Goal: Navigation & Orientation: Find specific page/section

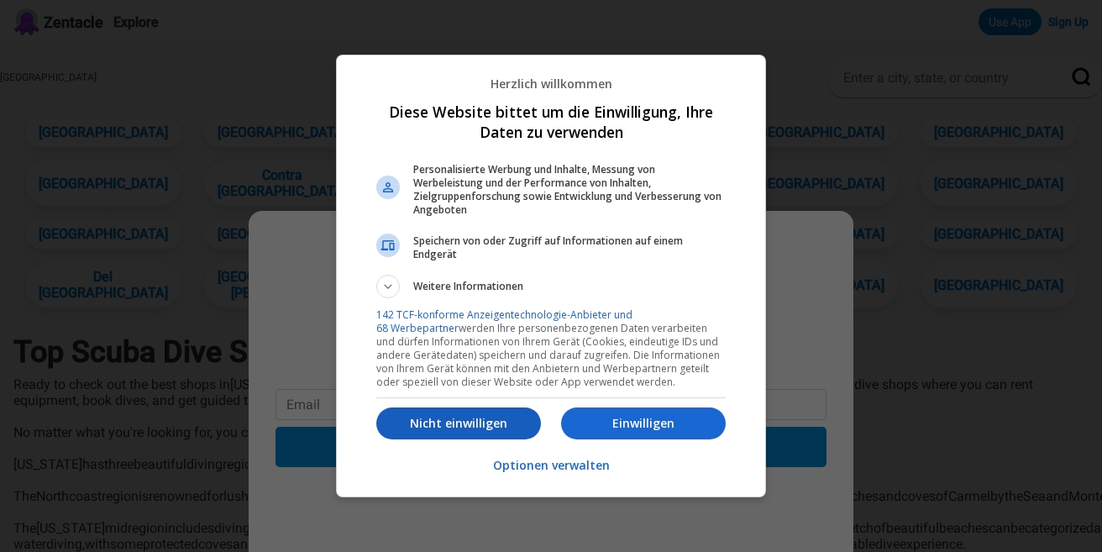
click at [490, 424] on p "Nicht einwilligen" at bounding box center [458, 423] width 165 height 17
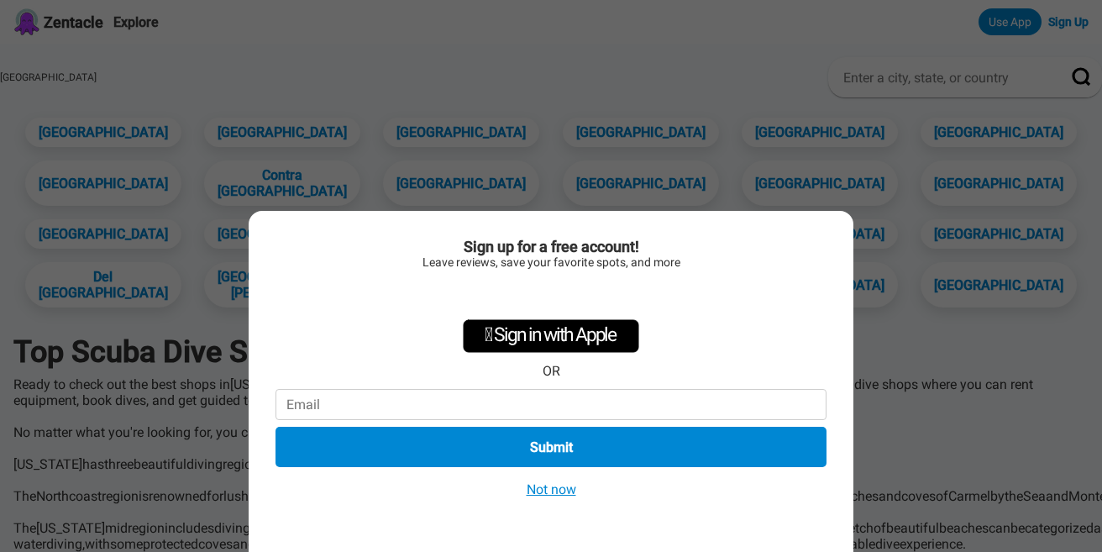
click at [566, 492] on button "Not now" at bounding box center [551, 489] width 60 height 18
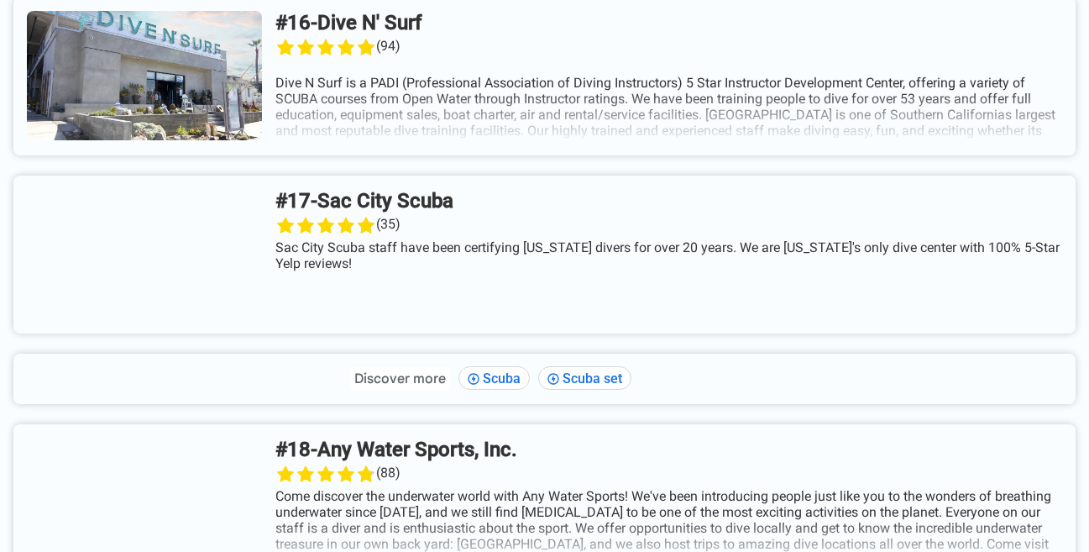
scroll to position [3960, 0]
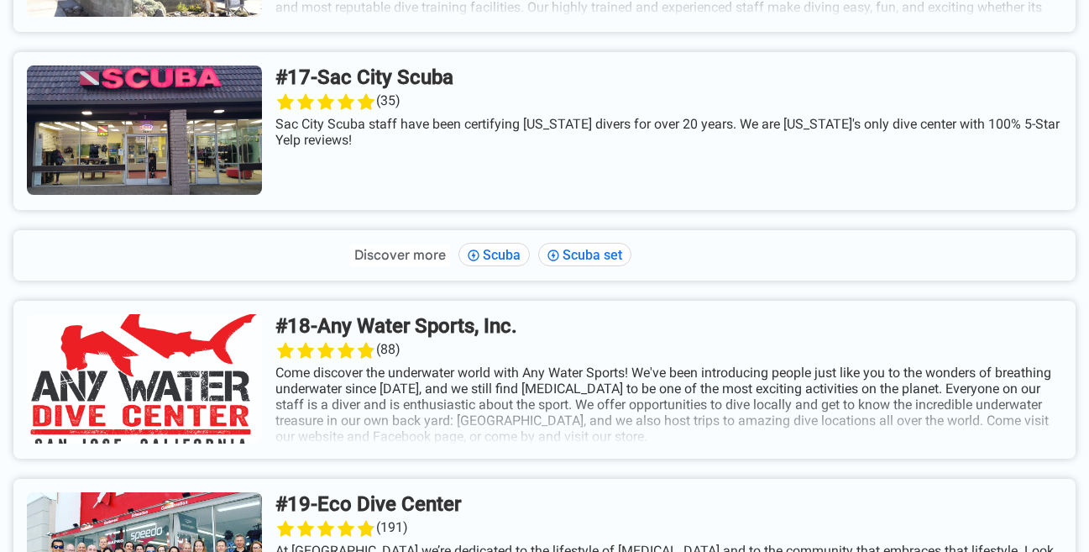
click at [268, 206] on link at bounding box center [544, 131] width 1062 height 158
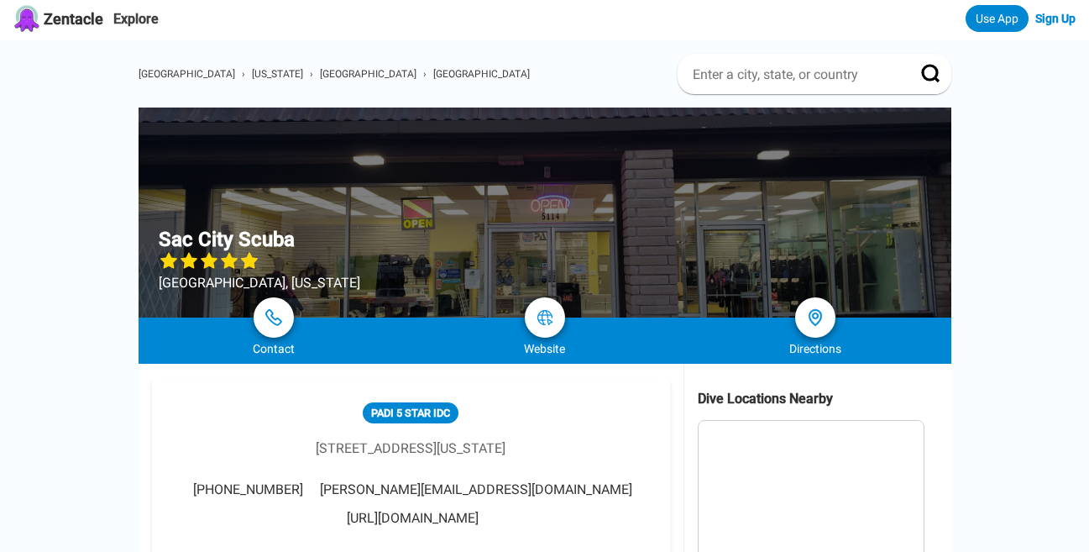
scroll to position [34, 0]
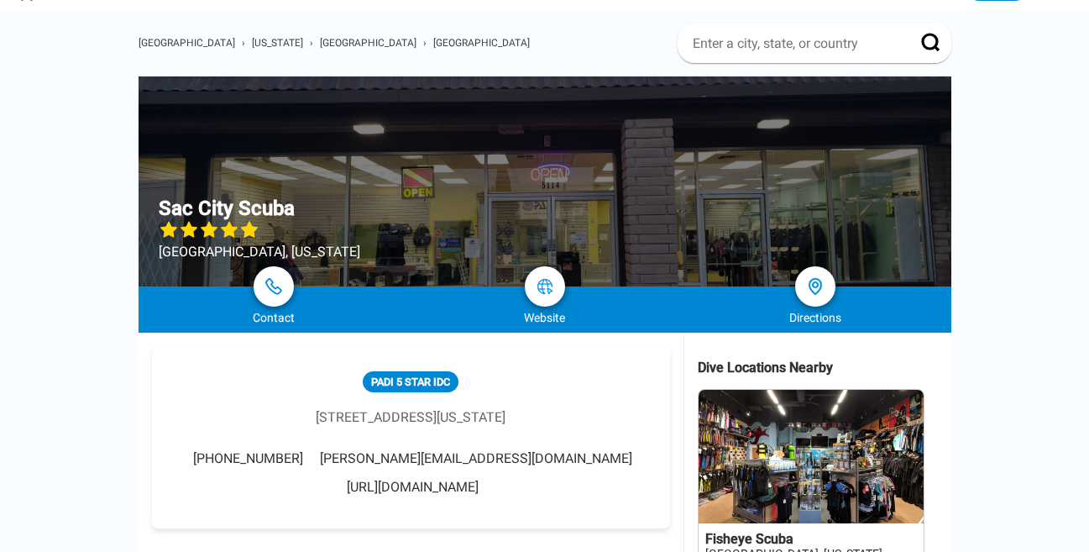
click at [808, 446] on link at bounding box center [811, 492] width 225 height 204
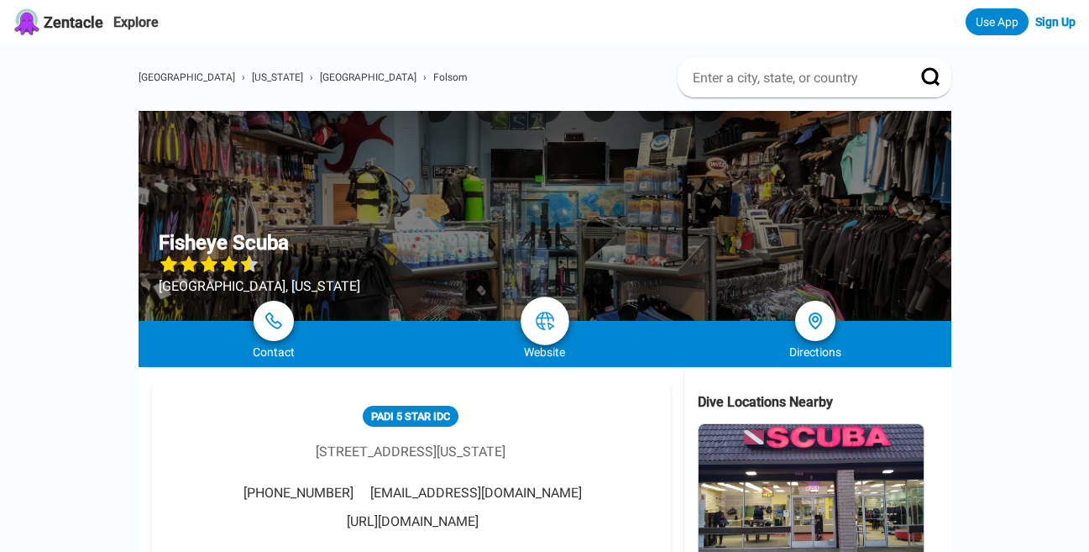
click at [545, 332] on link at bounding box center [545, 320] width 49 height 49
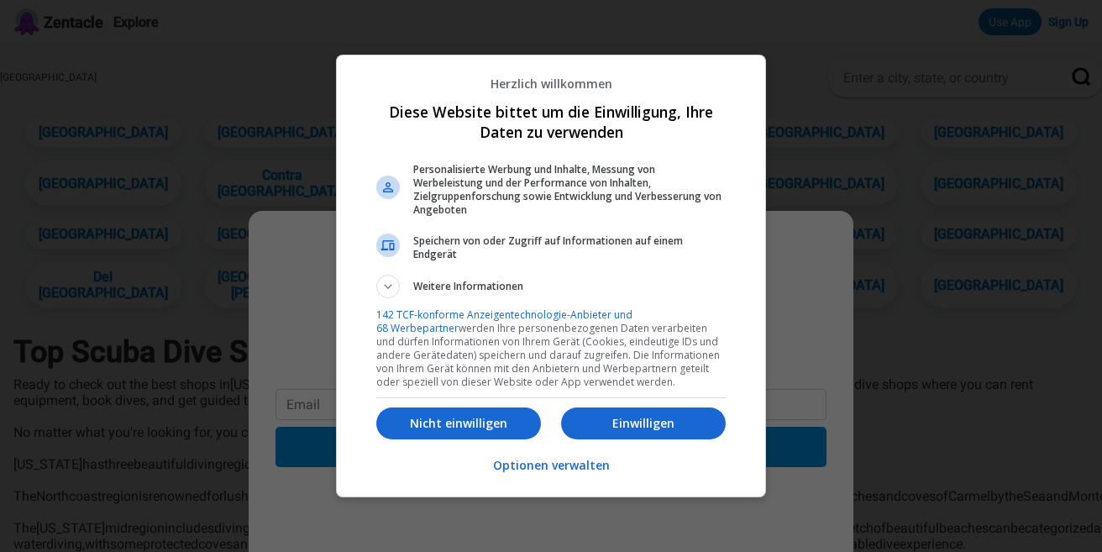
click at [491, 417] on p "Nicht einwilligen" at bounding box center [458, 423] width 165 height 17
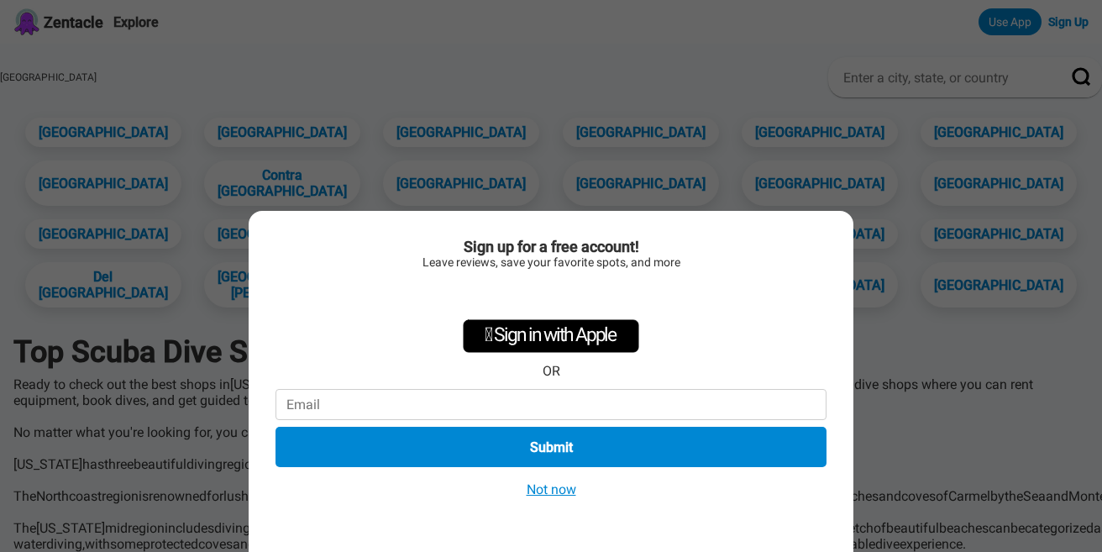
click at [543, 491] on button "Not now" at bounding box center [551, 489] width 60 height 18
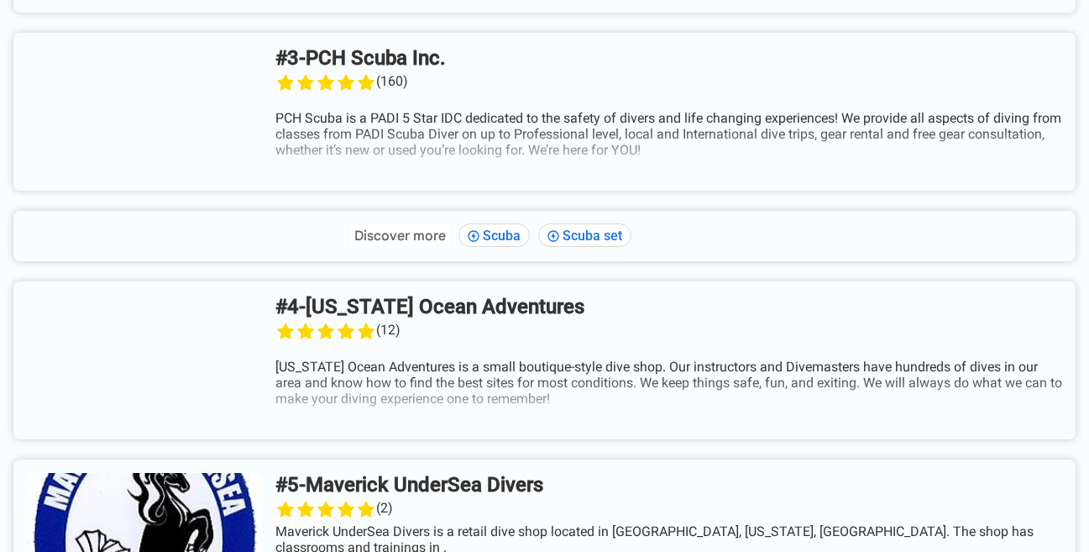
scroll to position [1494, 0]
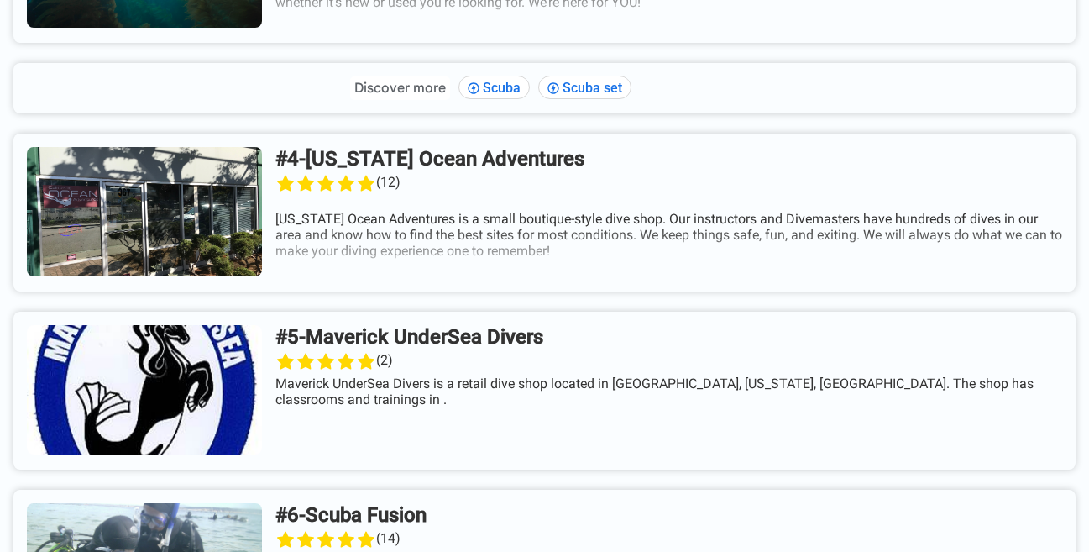
click at [249, 291] on link at bounding box center [544, 213] width 1062 height 158
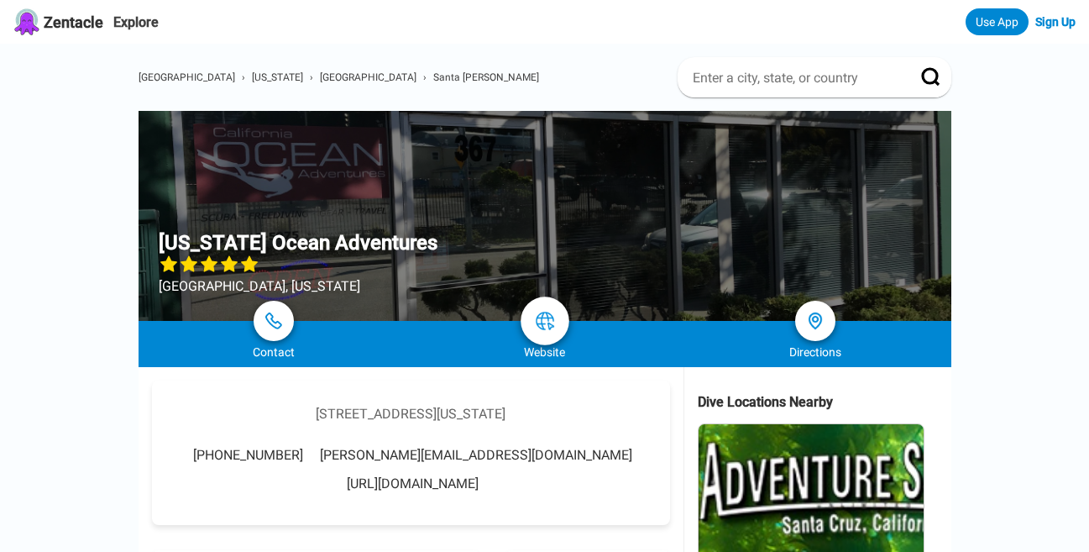
click at [563, 327] on link at bounding box center [545, 320] width 49 height 49
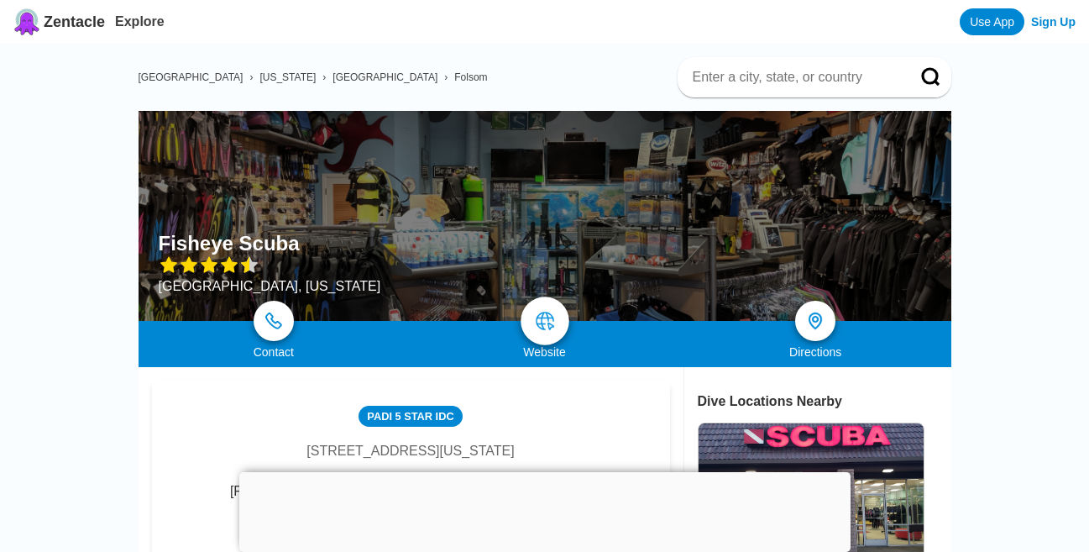
click at [532, 327] on link at bounding box center [545, 320] width 49 height 49
